Goal: Task Accomplishment & Management: Manage account settings

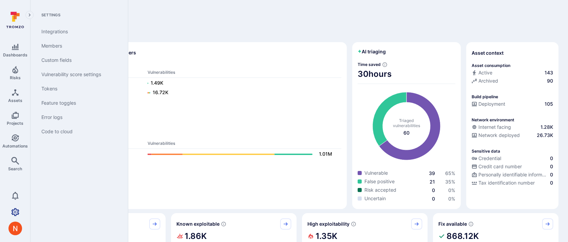
click at [14, 213] on icon "Settings" at bounding box center [15, 212] width 8 height 8
